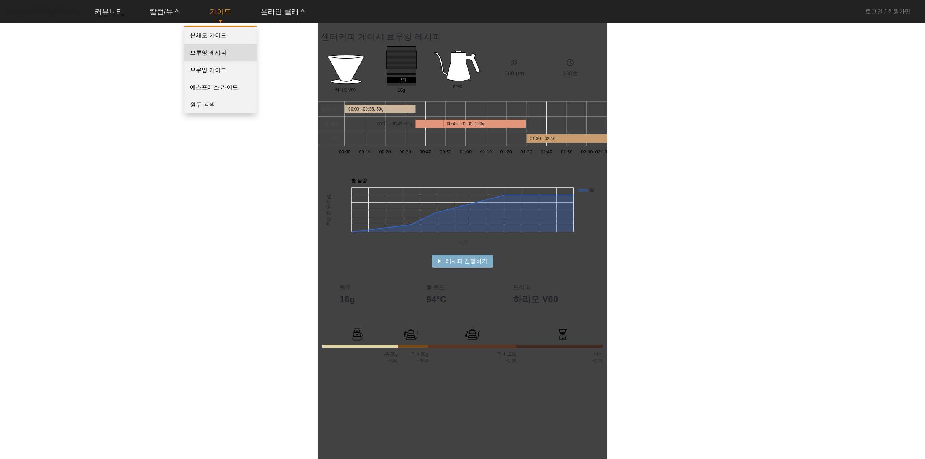
click at [201, 52] on link "브루잉 레시피" at bounding box center [220, 52] width 72 height 17
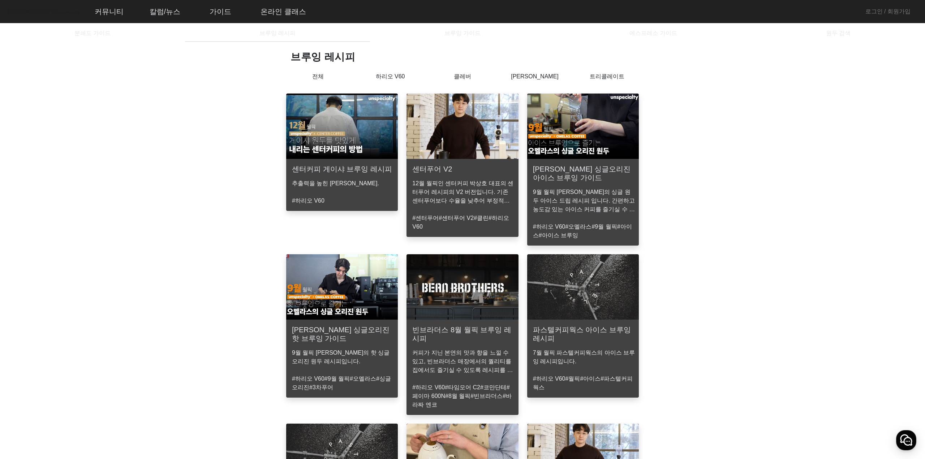
click at [470, 190] on p "12월 월픽인 센터커피 박상호 대표의 센터푸어 레시피의 V2 버전입니다. 기존 센터푸어보다 수율을 낮추어 부정적인 맛이 억제되었습니다." at bounding box center [463, 192] width 103 height 26
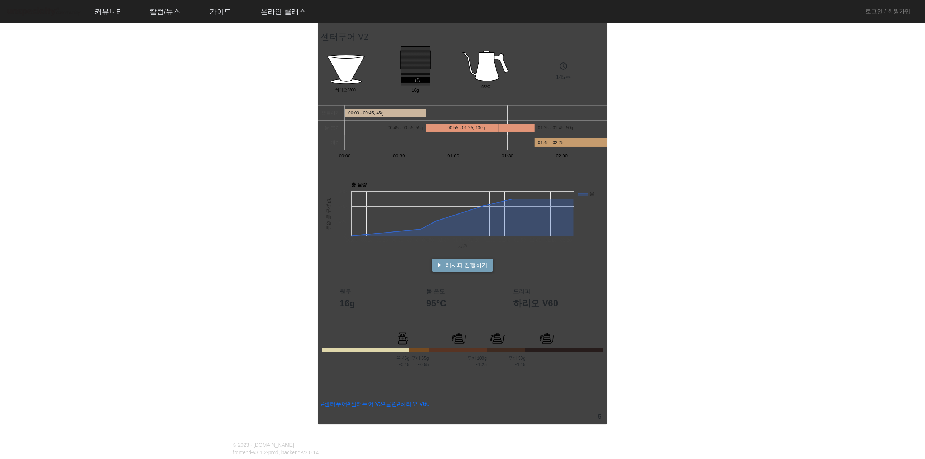
click at [446, 264] on span at bounding box center [462, 265] width 61 height 17
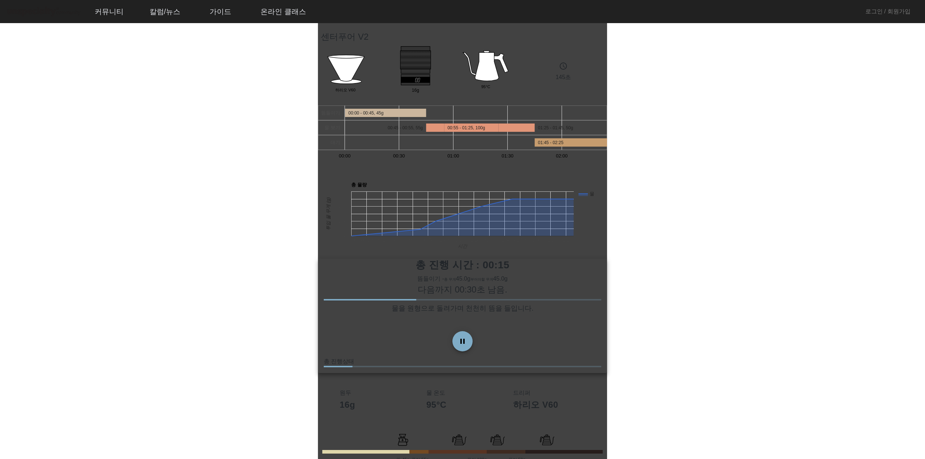
click at [495, 301] on mat-card-content "다음까지 00:30초 남음. 물을 원형으로 돌려가며 천천히 뜸을 들입니다." at bounding box center [462, 304] width 289 height 42
click at [505, 300] on mat-card-content "다음까지 00:30초 남음. 물을 원형으로 돌려가며 천천히 뜸을 들입니다." at bounding box center [462, 304] width 289 height 42
click at [508, 300] on mat-card-content "다음까지 00:29초 남음. 물을 원형으로 돌려가며 천천히 뜸을 들입니다." at bounding box center [462, 304] width 289 height 42
drag, startPoint x: 420, startPoint y: 298, endPoint x: 485, endPoint y: 305, distance: 65.4
click at [485, 305] on mat-card-content "다음까지 00:28초 남음. 물을 원형으로 돌려가며 천천히 뜸을 들입니다." at bounding box center [462, 304] width 289 height 42
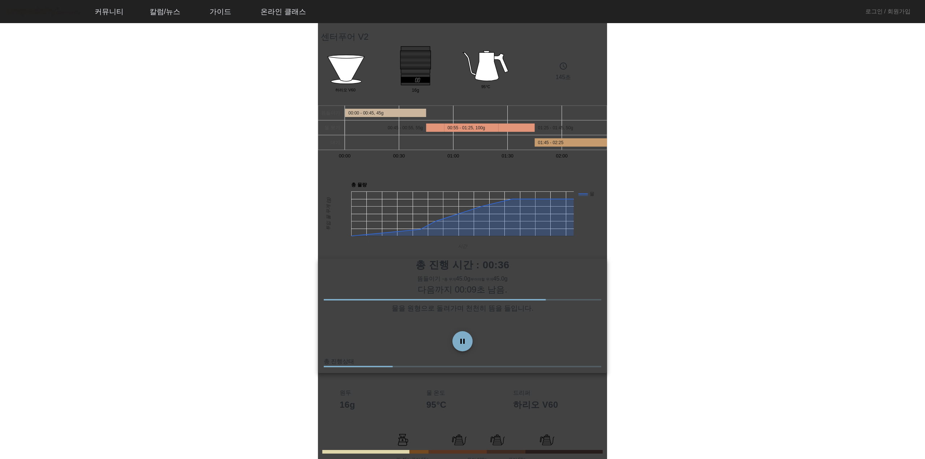
click at [675, 316] on app-recipe-single "센터푸어 V2 Dripper 하리오 V60 16g Group 95°C schedule 145초 뜸들이기 물 붓기 대기 00:00 00:30 0…" at bounding box center [462, 267] width 925 height 517
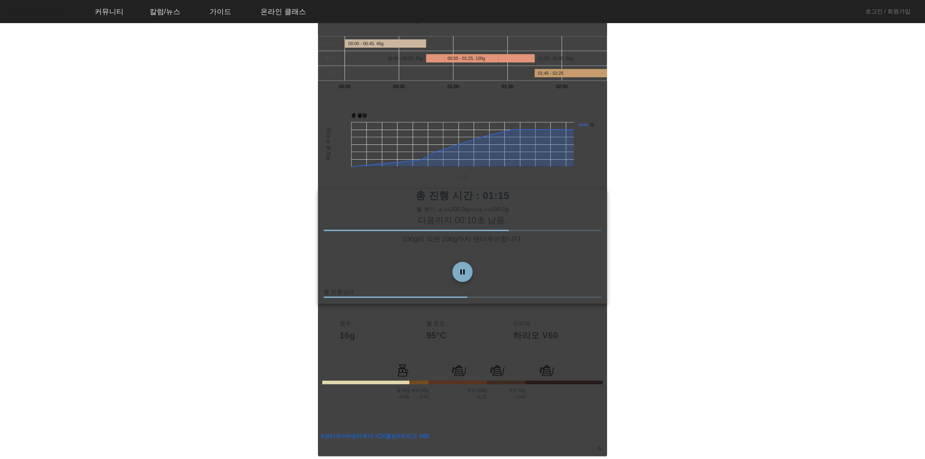
scroll to position [23, 0]
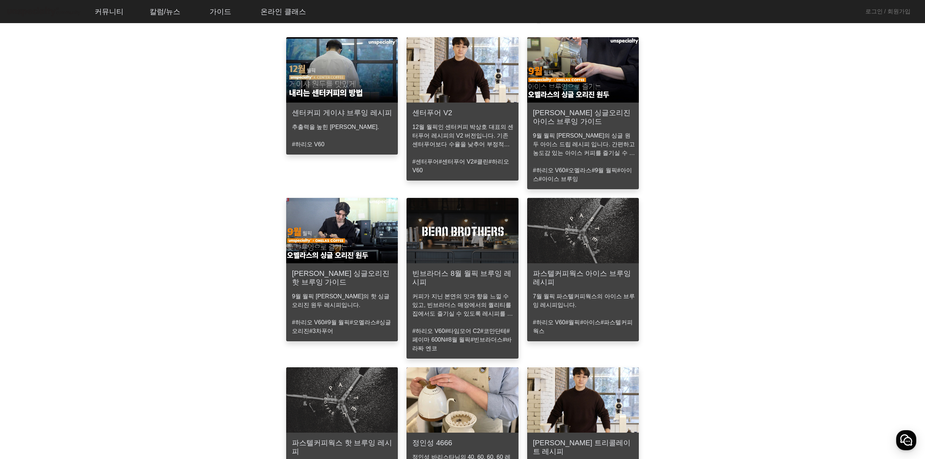
scroll to position [108, 0]
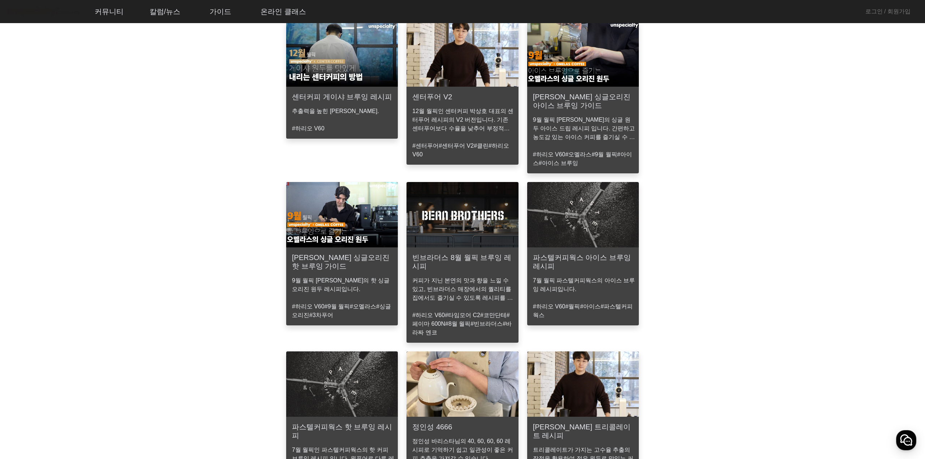
click at [297, 261] on h3 "[PERSON_NAME] 싱글오리진 핫 브루잉 가이드" at bounding box center [342, 261] width 100 height 17
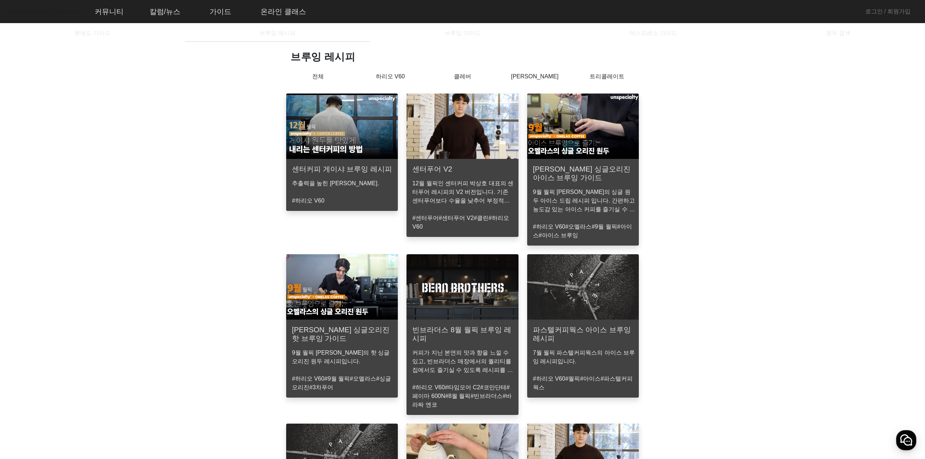
click at [454, 345] on mat-card-content "커피가 지닌 본연의 맛과 향을 느낄 수 있고, 빈브라더스 매장에서의 퀄리티를 집에서도 즐기실 수 있도록 레시피를 준비하였습니다." at bounding box center [463, 360] width 112 height 35
click at [586, 333] on h3 "파스텔커피웍스 아이스 브루잉 레시피" at bounding box center [583, 334] width 100 height 17
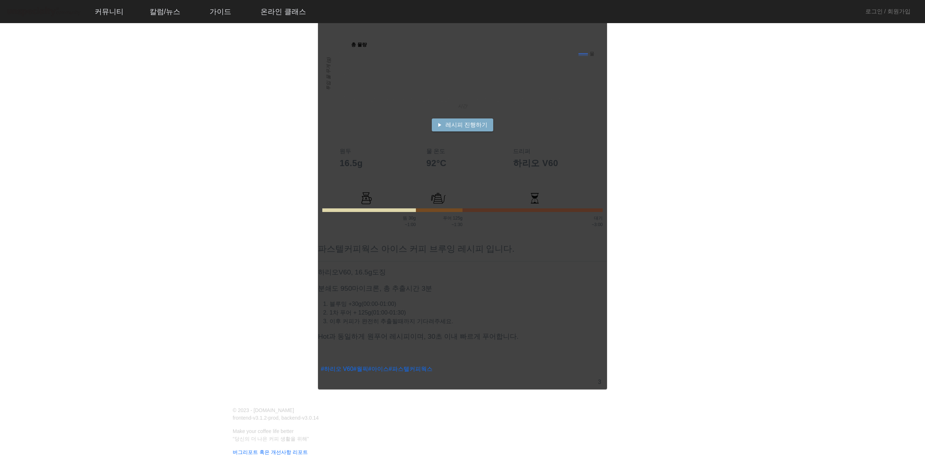
scroll to position [145, 0]
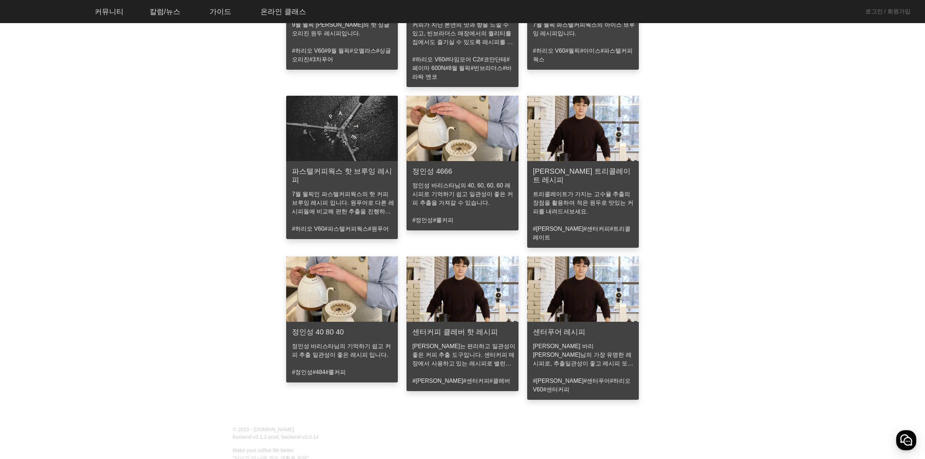
scroll to position [362, 0]
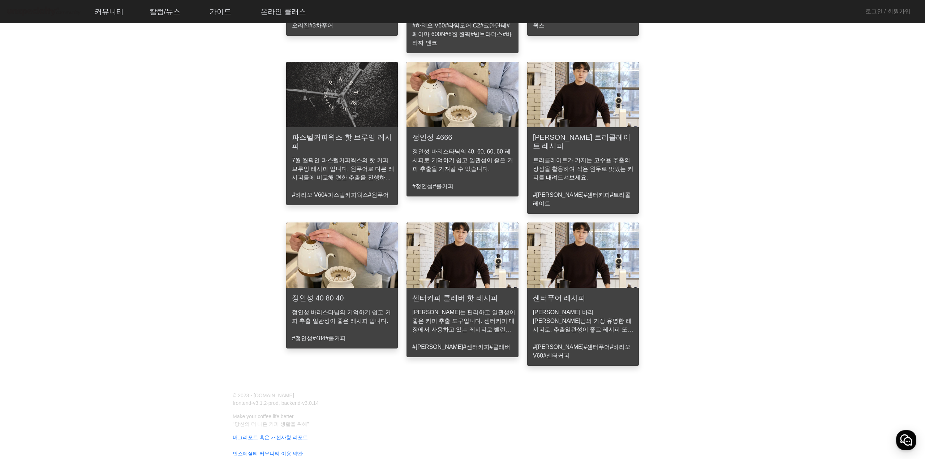
click at [354, 288] on mat-card-header "정인성 40 80 40" at bounding box center [342, 295] width 112 height 14
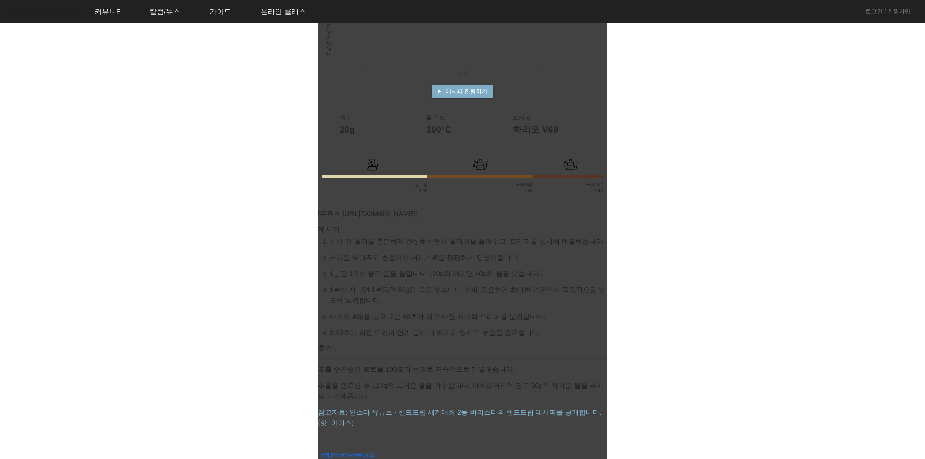
scroll to position [181, 0]
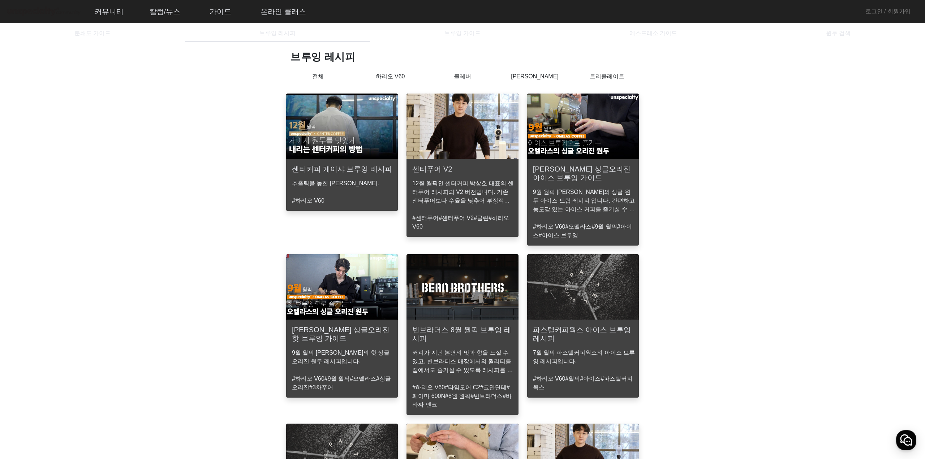
scroll to position [145, 0]
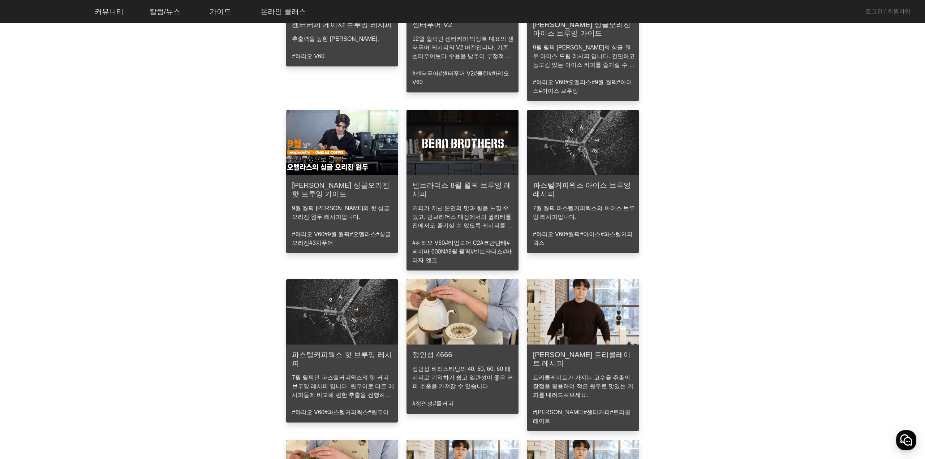
click at [299, 189] on h3 "[PERSON_NAME] 싱글오리진 핫 브루잉 가이드" at bounding box center [342, 189] width 100 height 17
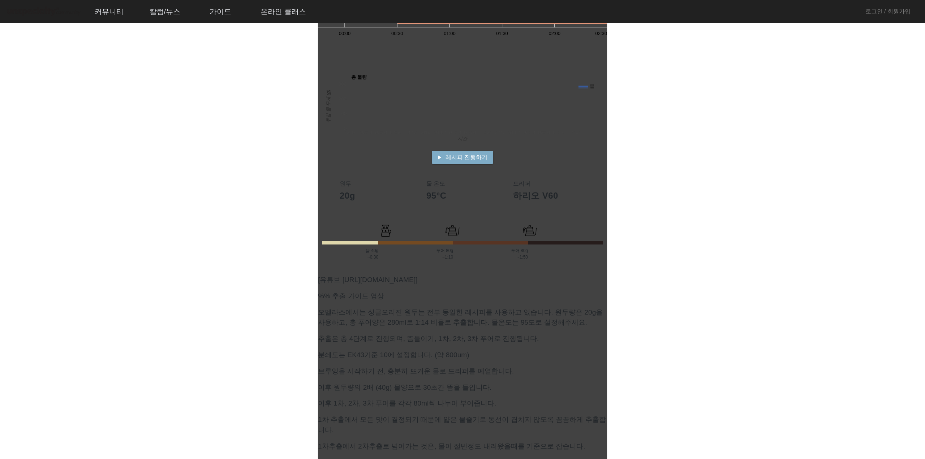
scroll to position [36, 0]
